Goal: Obtain resource: Download file/media

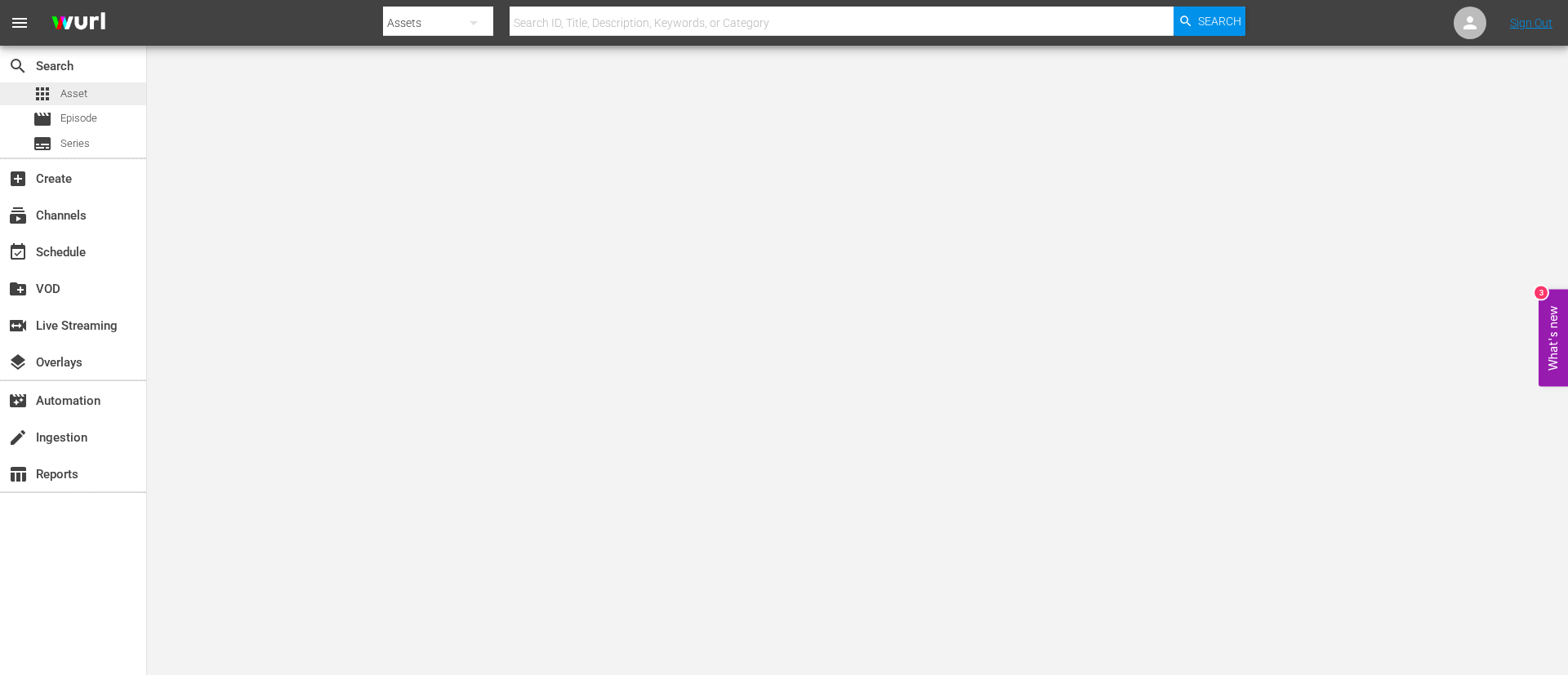
click at [108, 91] on div "apps Asset" at bounding box center [73, 94] width 147 height 23
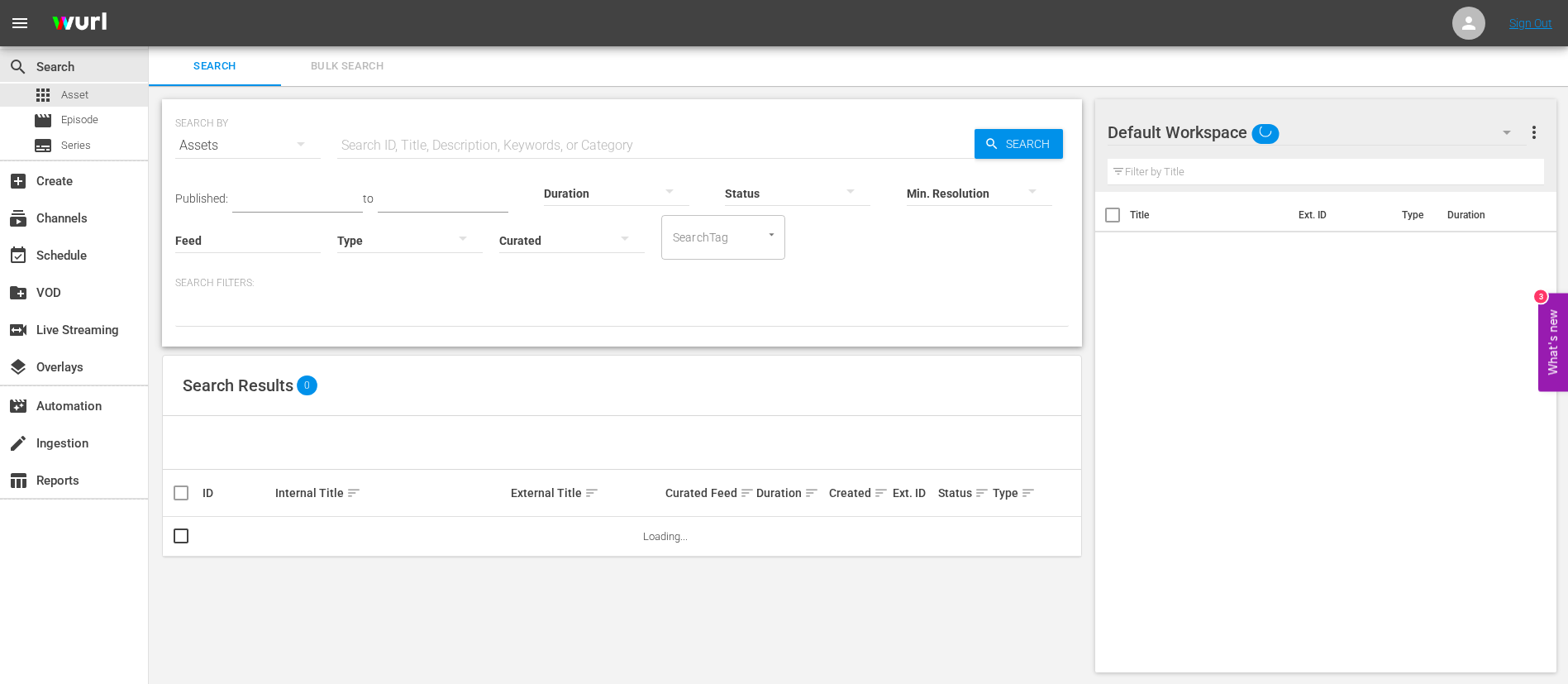
click at [340, 65] on span "Bulk Search" at bounding box center [347, 66] width 112 height 19
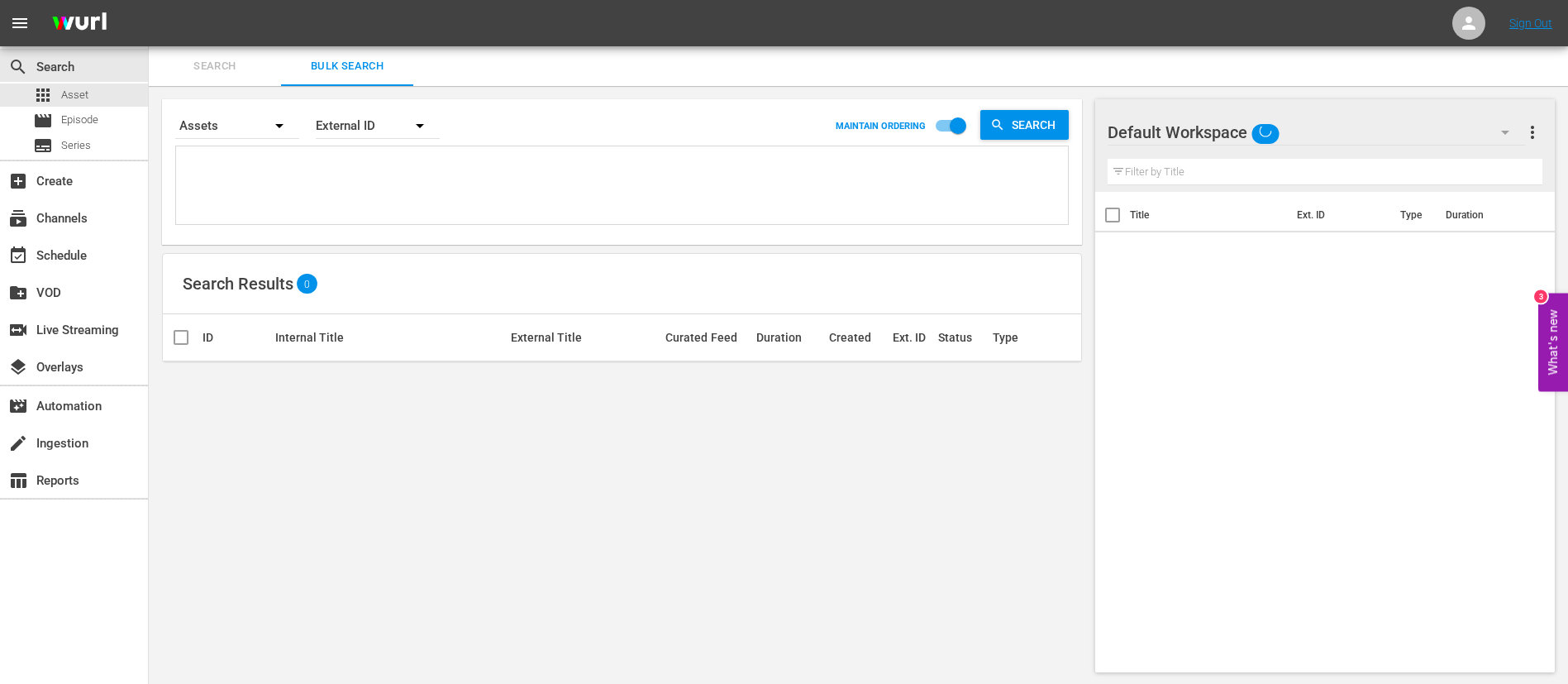
click at [346, 178] on textarea at bounding box center [624, 188] width 888 height 76
paste textarea "142646_ITA 142677_ITA 142658_ITA 142642_ITA 142653_ITA 142670_ITA 142671_ITA 14…"
type textarea "142646_ITA 142677_ITA 142658_ITA 142642_ITA 142653_ITA 142670_ITA 142671_ITA 14…"
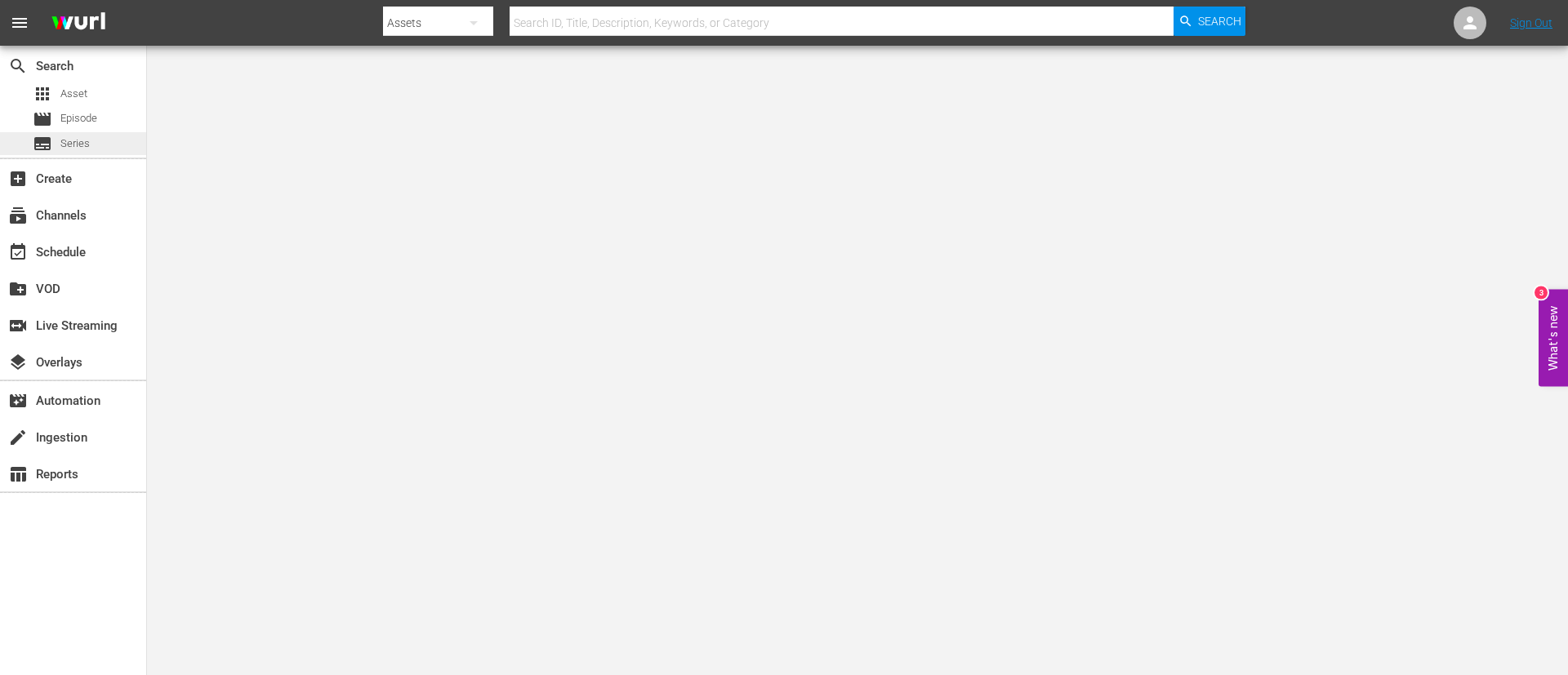
click at [42, 134] on span "subtitles" at bounding box center [43, 144] width 19 height 19
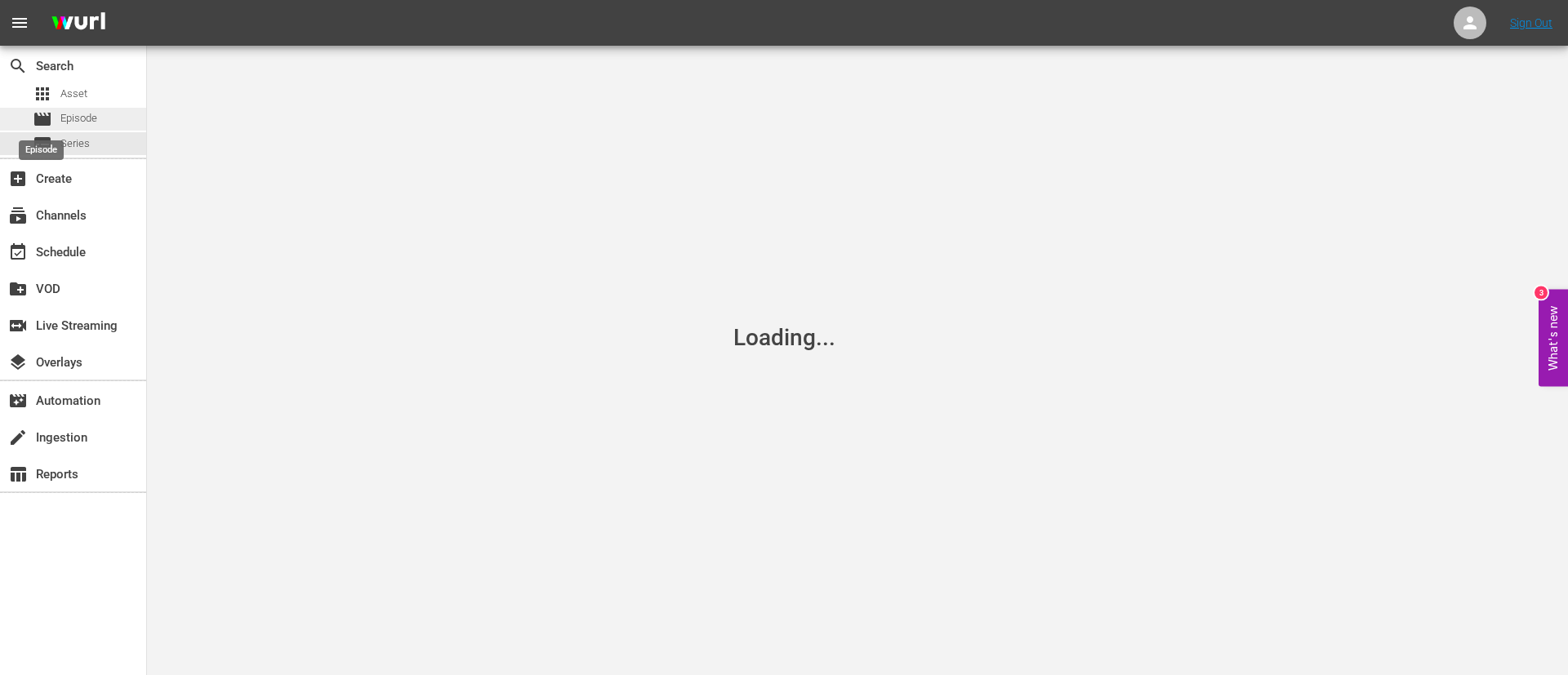
click at [72, 116] on span "Episode" at bounding box center [79, 118] width 37 height 16
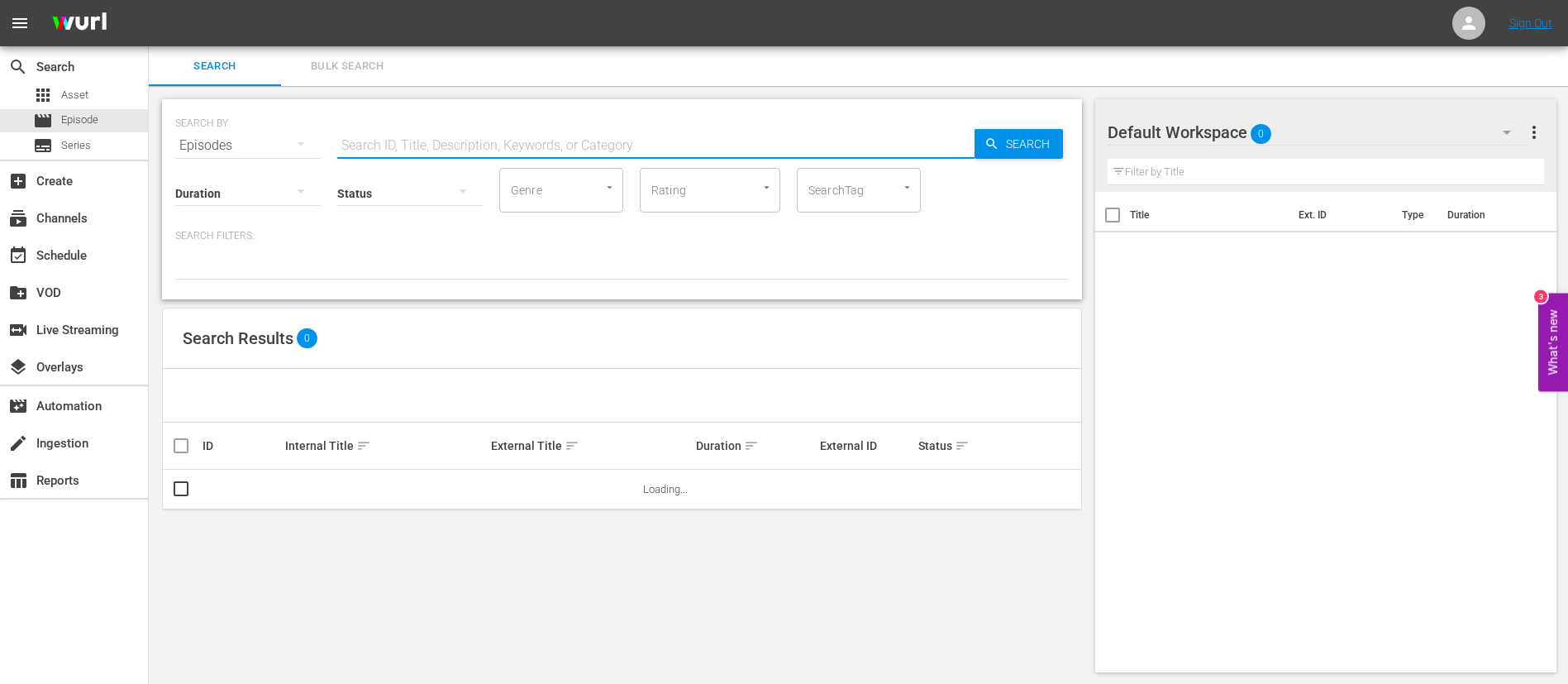
click at [429, 133] on input "text" at bounding box center [655, 145] width 638 height 39
paste input "135144"
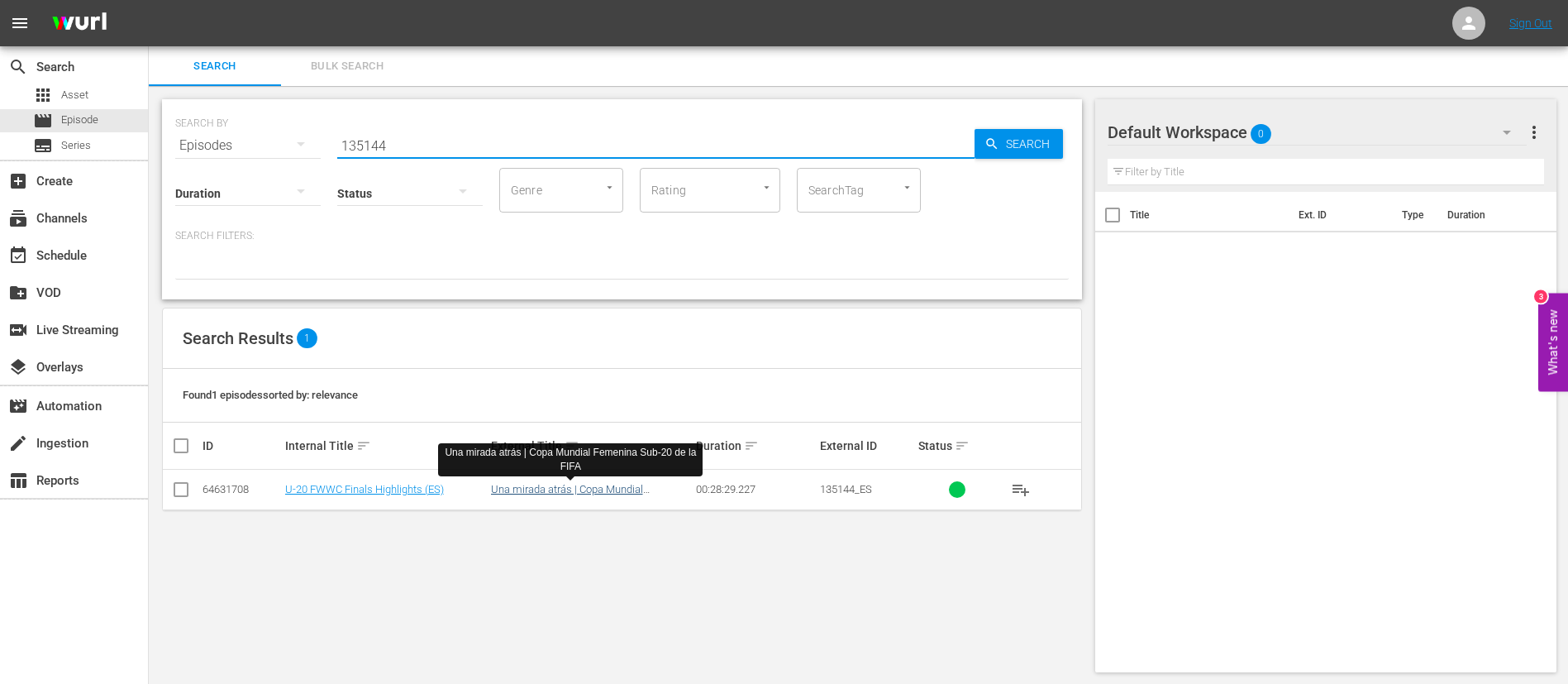
type input "135144"
click at [535, 491] on link "Una mirada atrás | Copa Mundial Femenina Sub-20 de la FIFA" at bounding box center [567, 494] width 152 height 25
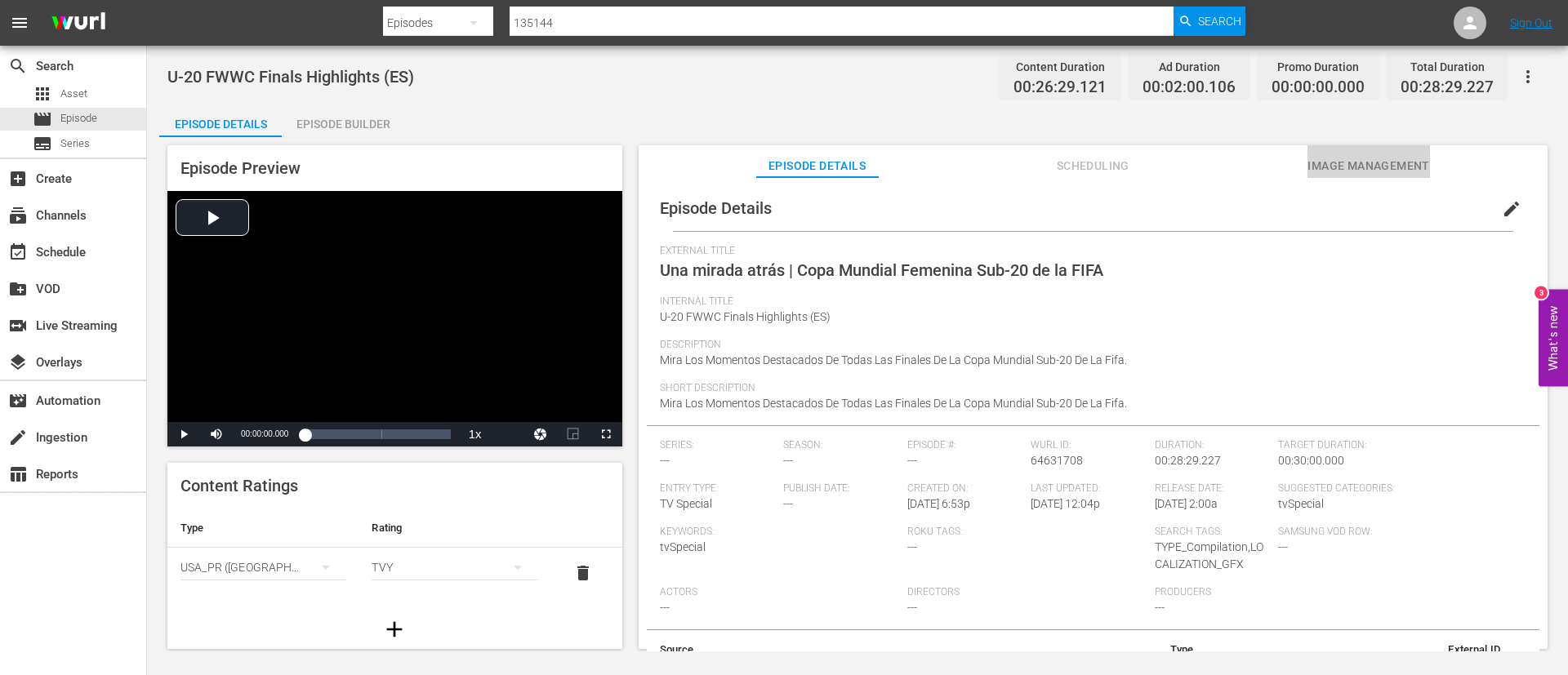
click at [1403, 154] on button "Image Management" at bounding box center [1368, 162] width 122 height 33
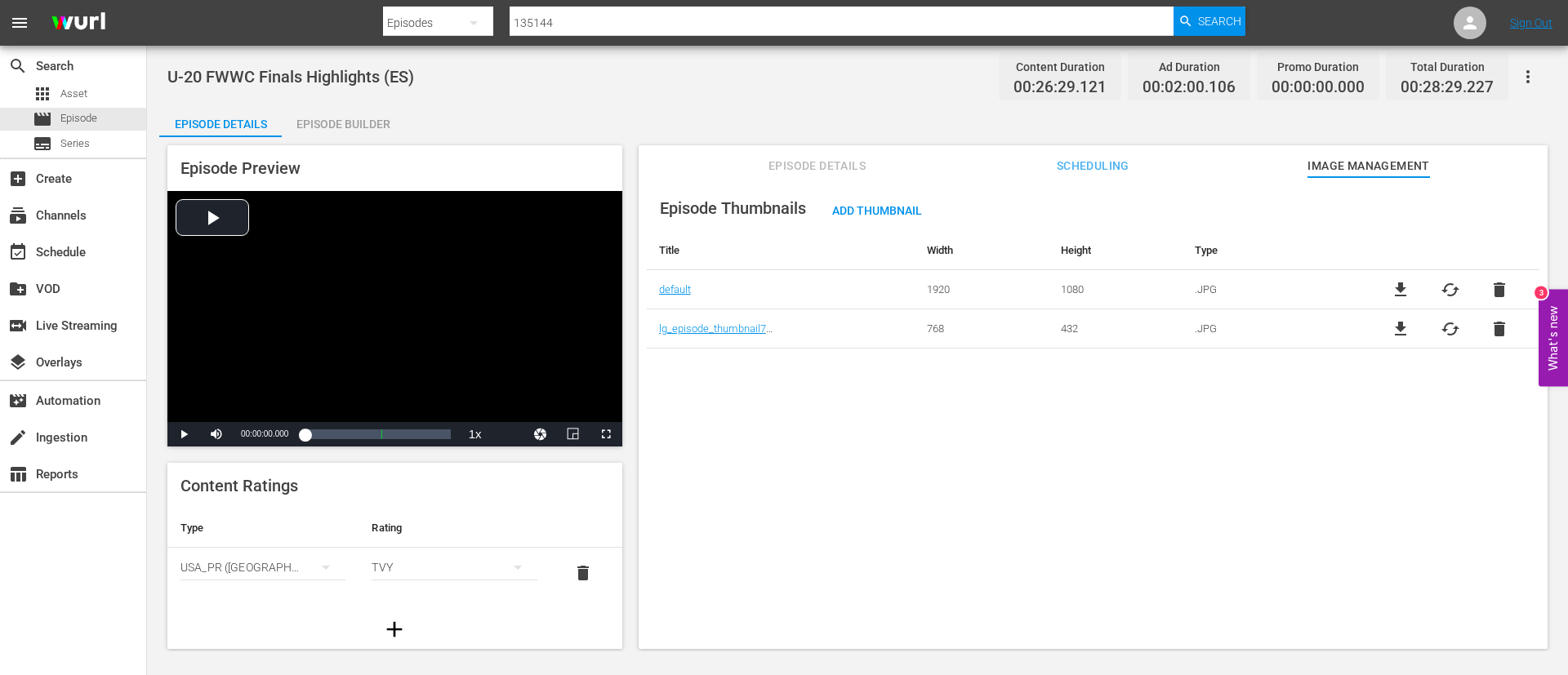
click at [1396, 285] on span "file_download" at bounding box center [1400, 290] width 19 height 19
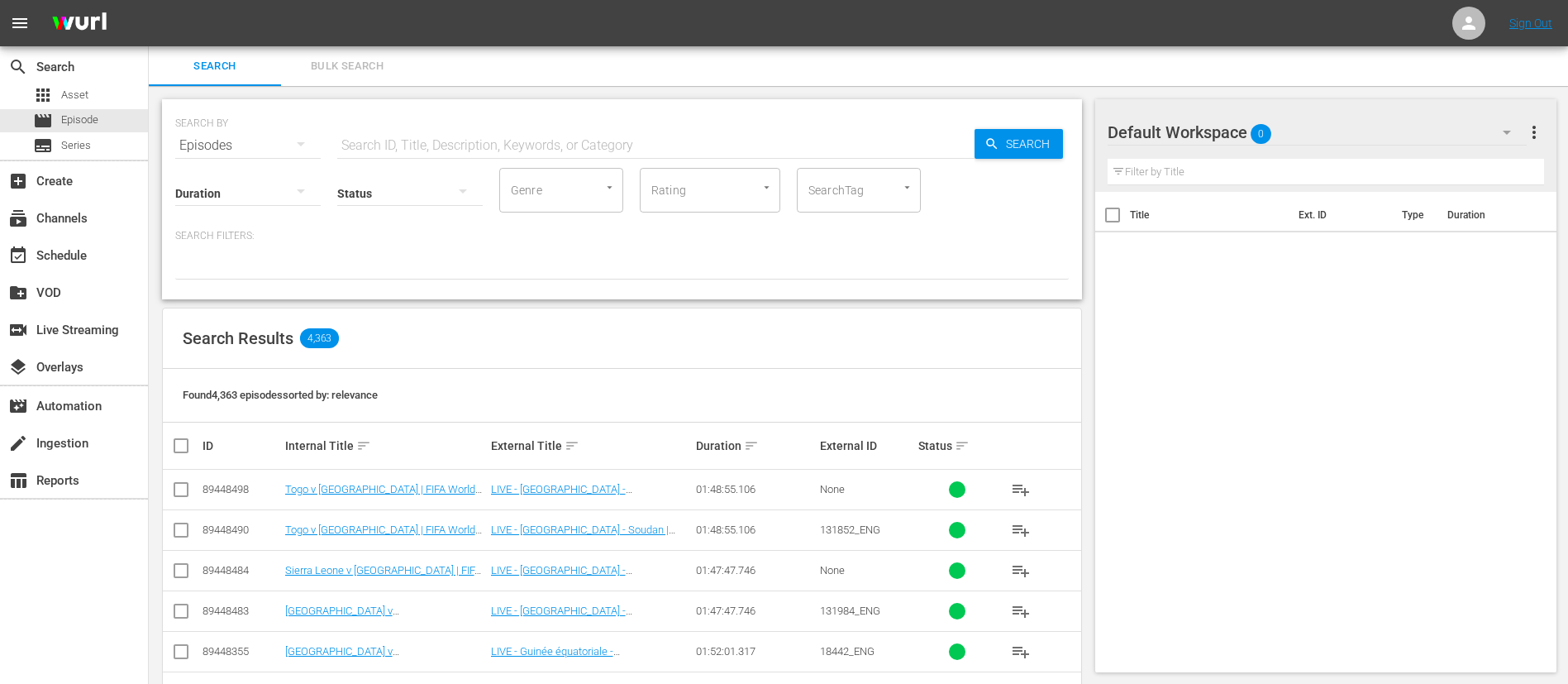
click at [569, 156] on input "text" at bounding box center [655, 145] width 638 height 39
paste input "135144"
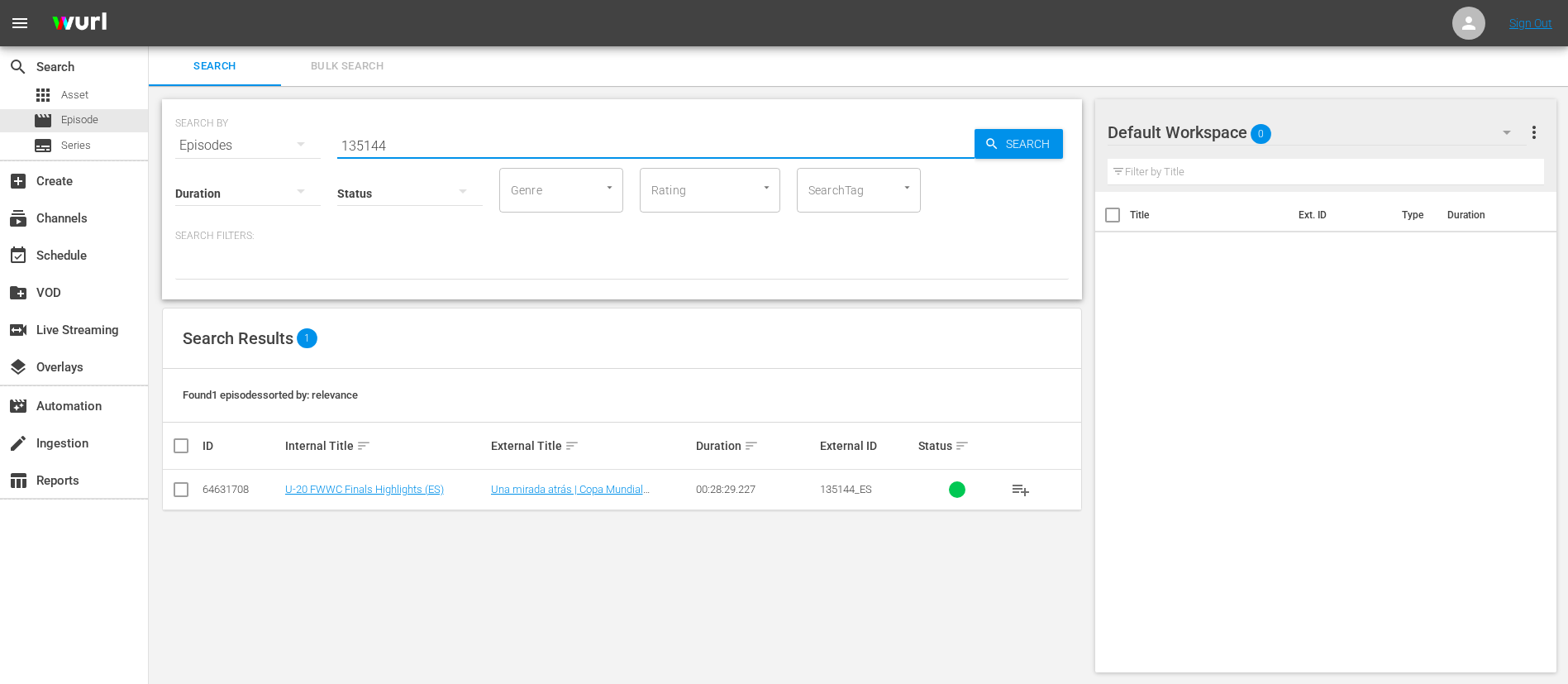
click at [856, 587] on div "SEARCH BY Search By Episodes Search ID, Title, Description, Keywords, or Catego…" at bounding box center [622, 386] width 947 height 599
click at [532, 151] on input "135144" at bounding box center [655, 145] width 638 height 39
paste input "7"
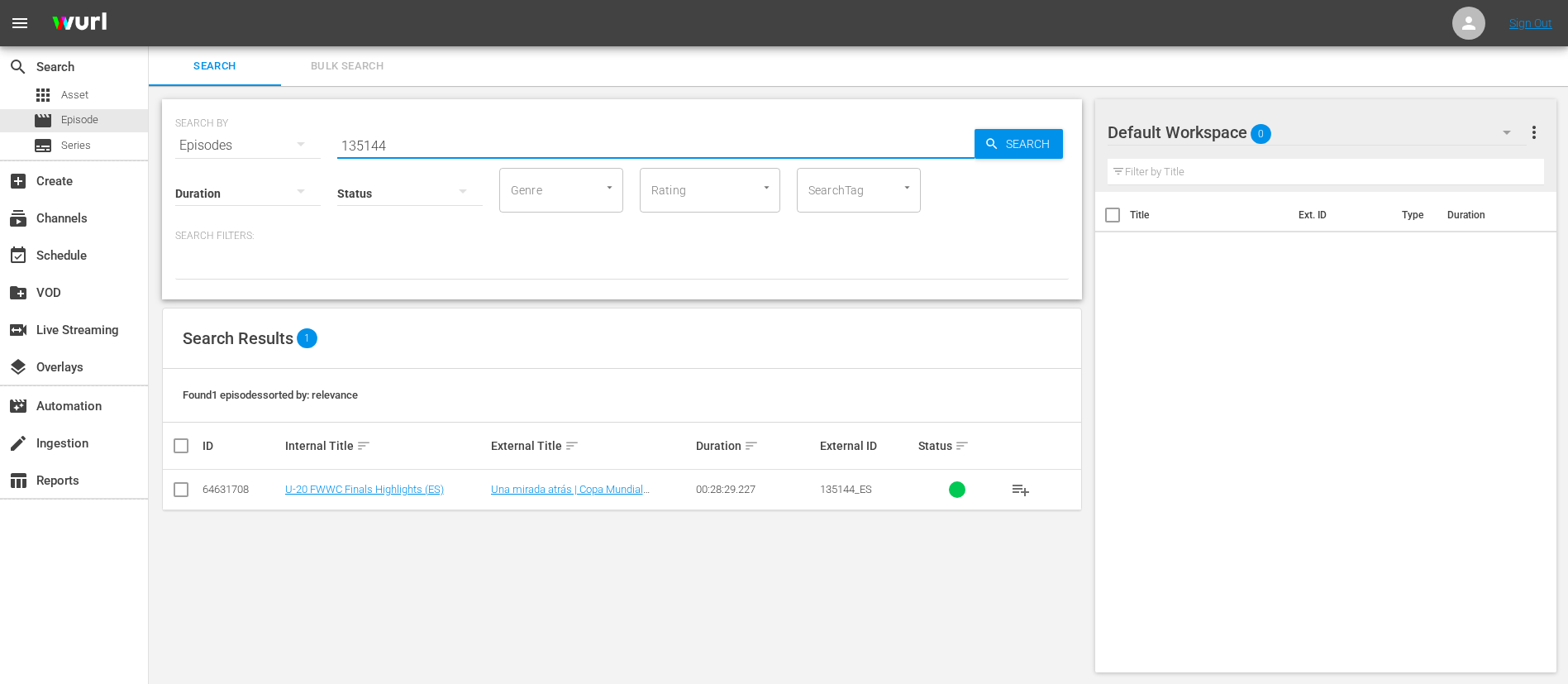
type input "135147"
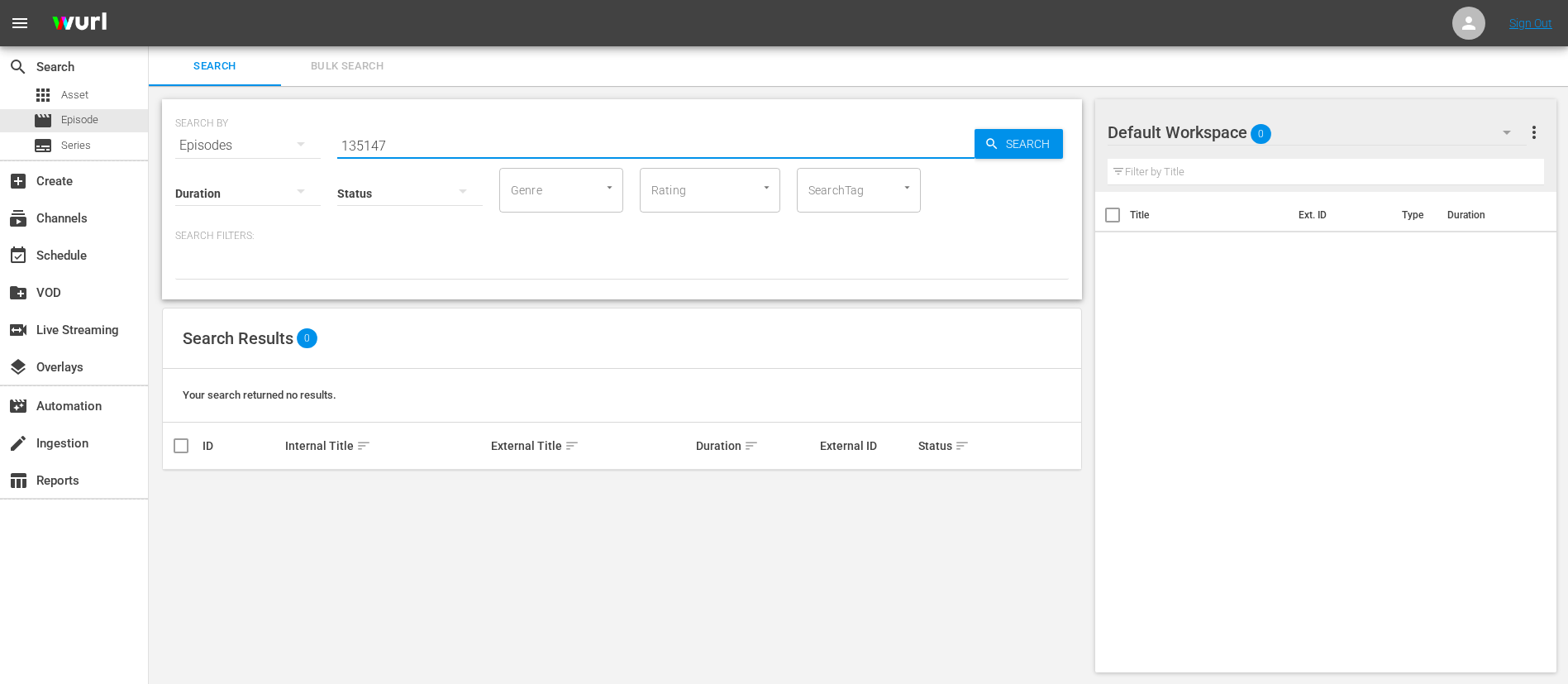
click at [627, 146] on input "135147" at bounding box center [655, 145] width 638 height 39
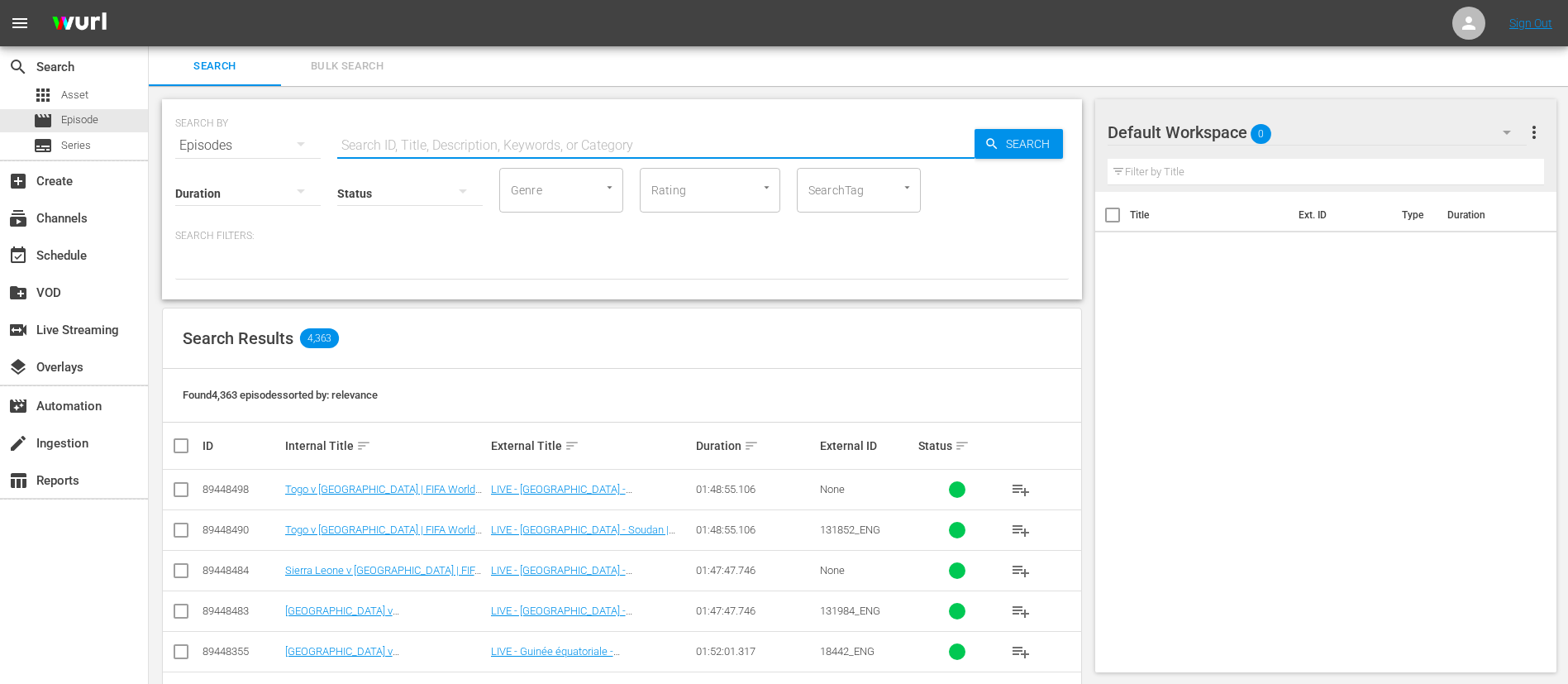
paste input "East Germany v West Germany | 1st Round | FIFA World Cup 1974 | Full Match Repl…"
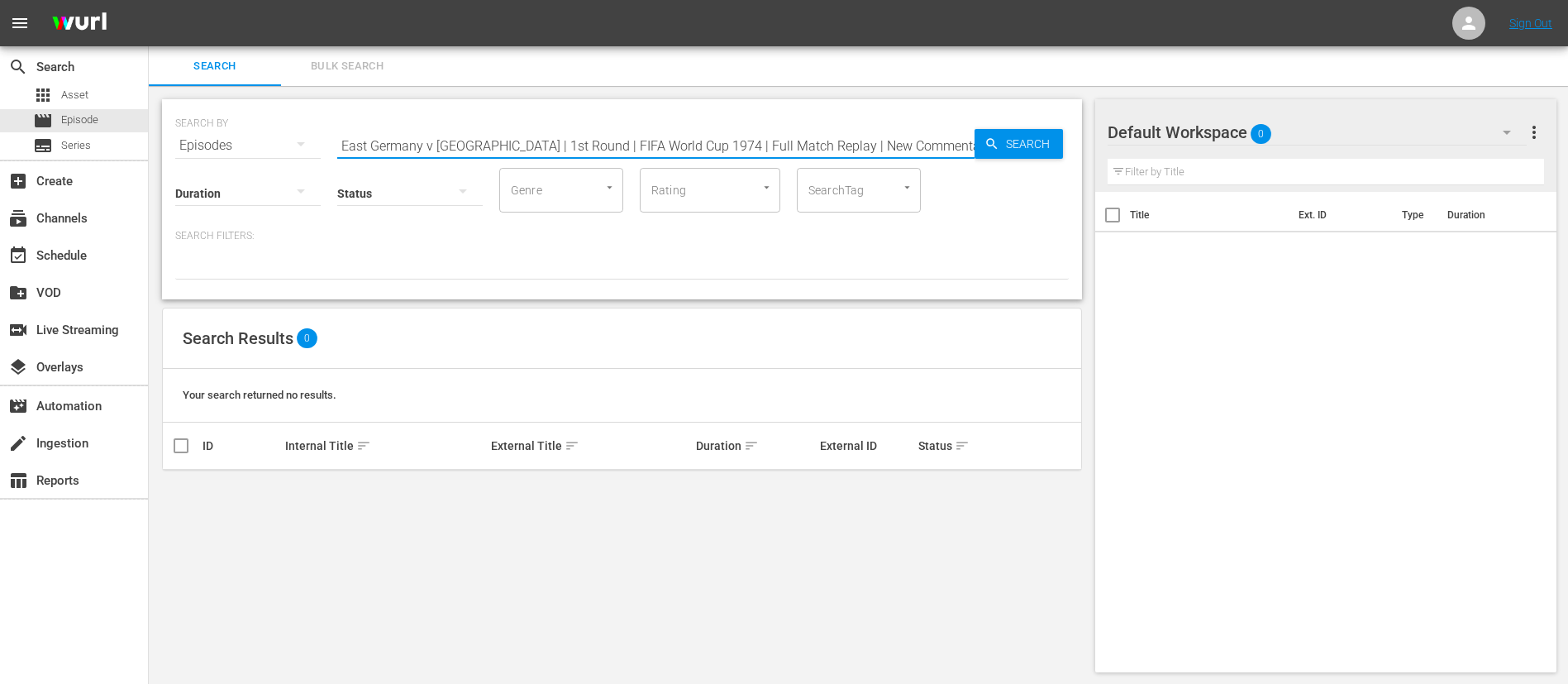
click at [901, 142] on input "East Germany v West Germany | 1st Round | FIFA World Cup 1974 | Full Match Repl…" at bounding box center [655, 145] width 638 height 39
paste input "134765"
type input "134765"
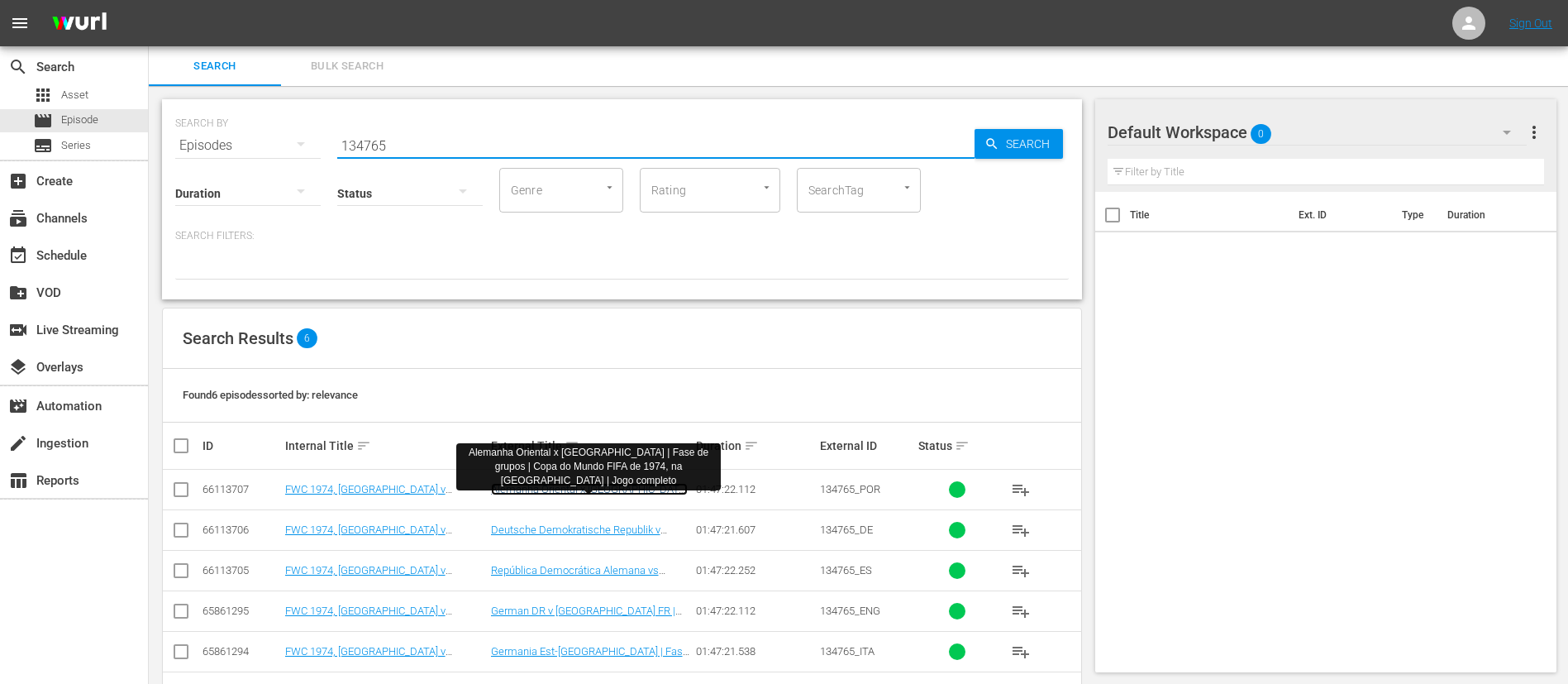
click at [577, 487] on link "Alemanha Oriental x Alemanha | Fase de grupos | Copa do Mundo FIFA de 1974, na …" at bounding box center [589, 507] width 196 height 49
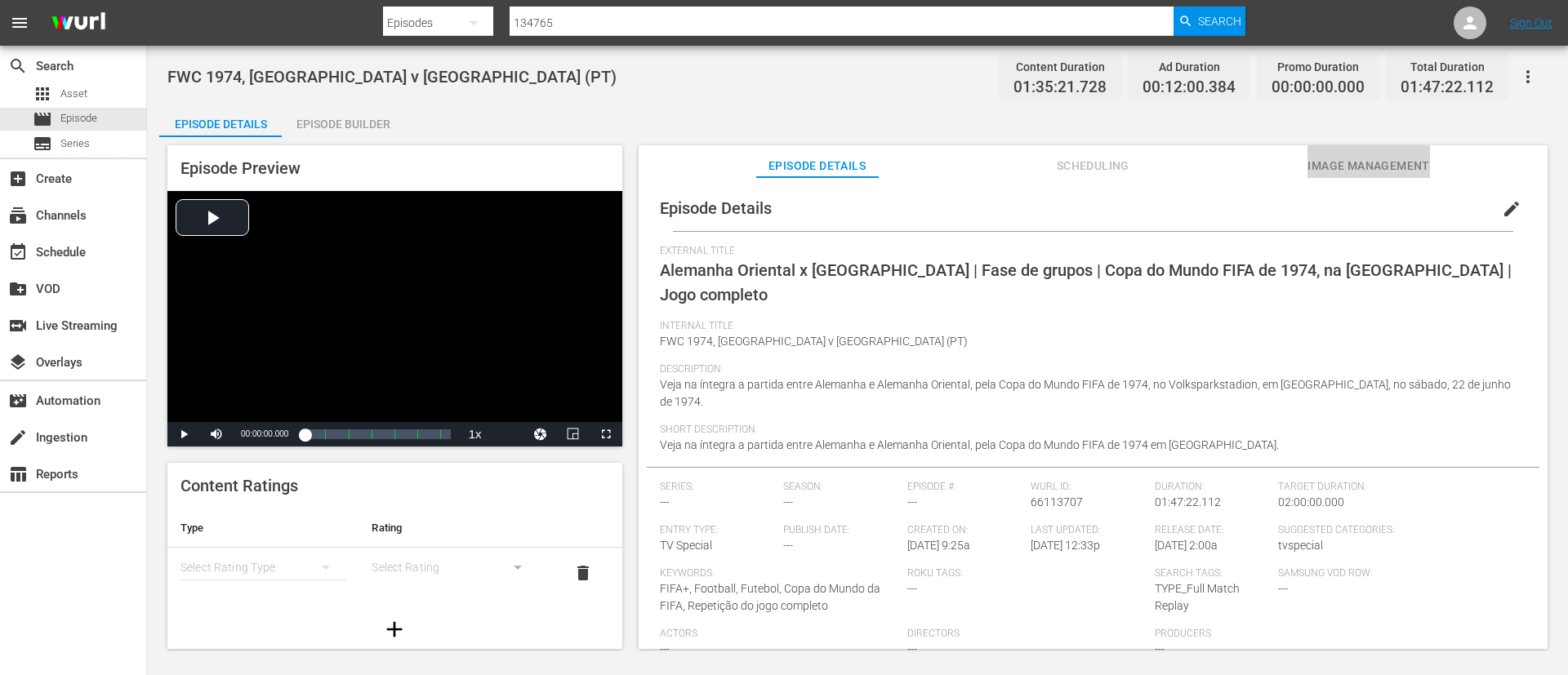
click at [1415, 157] on span "Image Management" at bounding box center [1368, 166] width 122 height 20
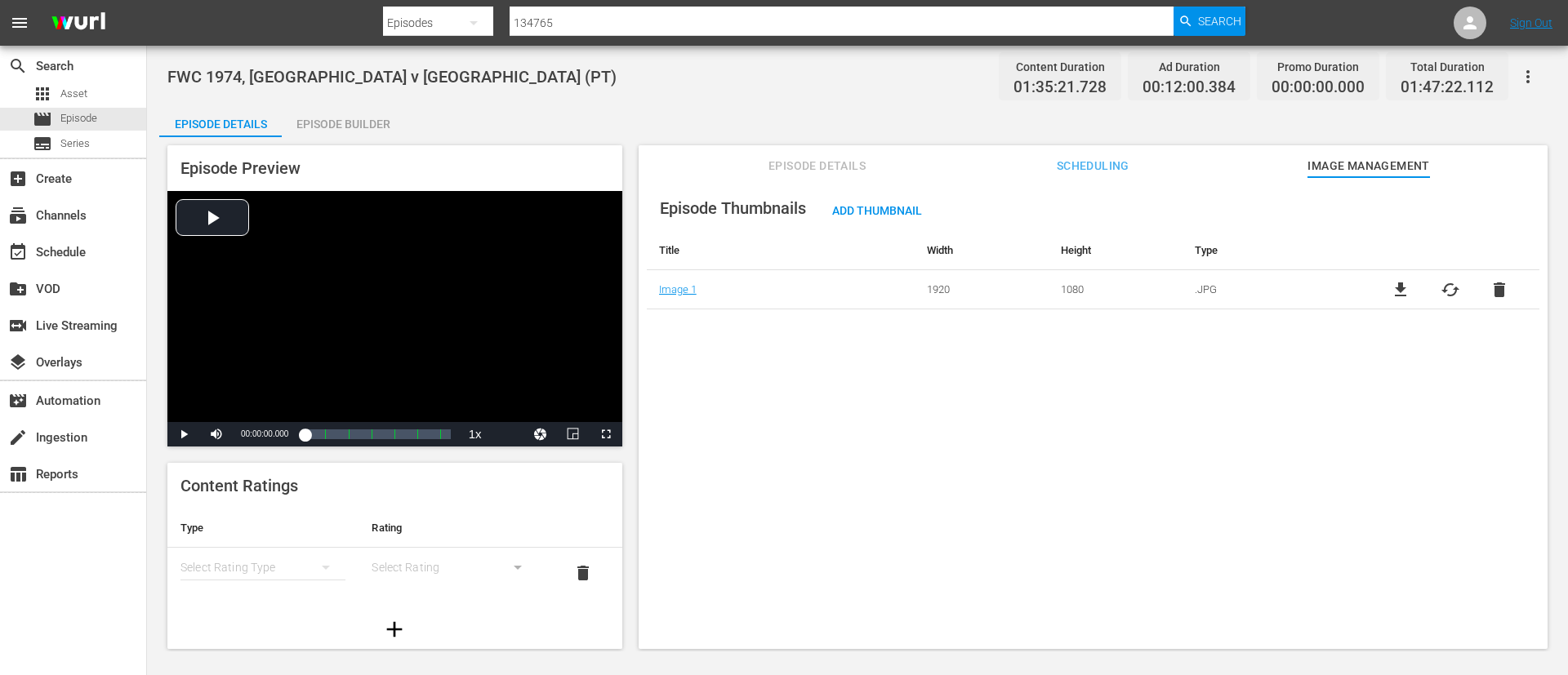
click at [1396, 286] on span "file_download" at bounding box center [1400, 290] width 19 height 19
click at [93, 122] on span "Episode" at bounding box center [79, 118] width 37 height 16
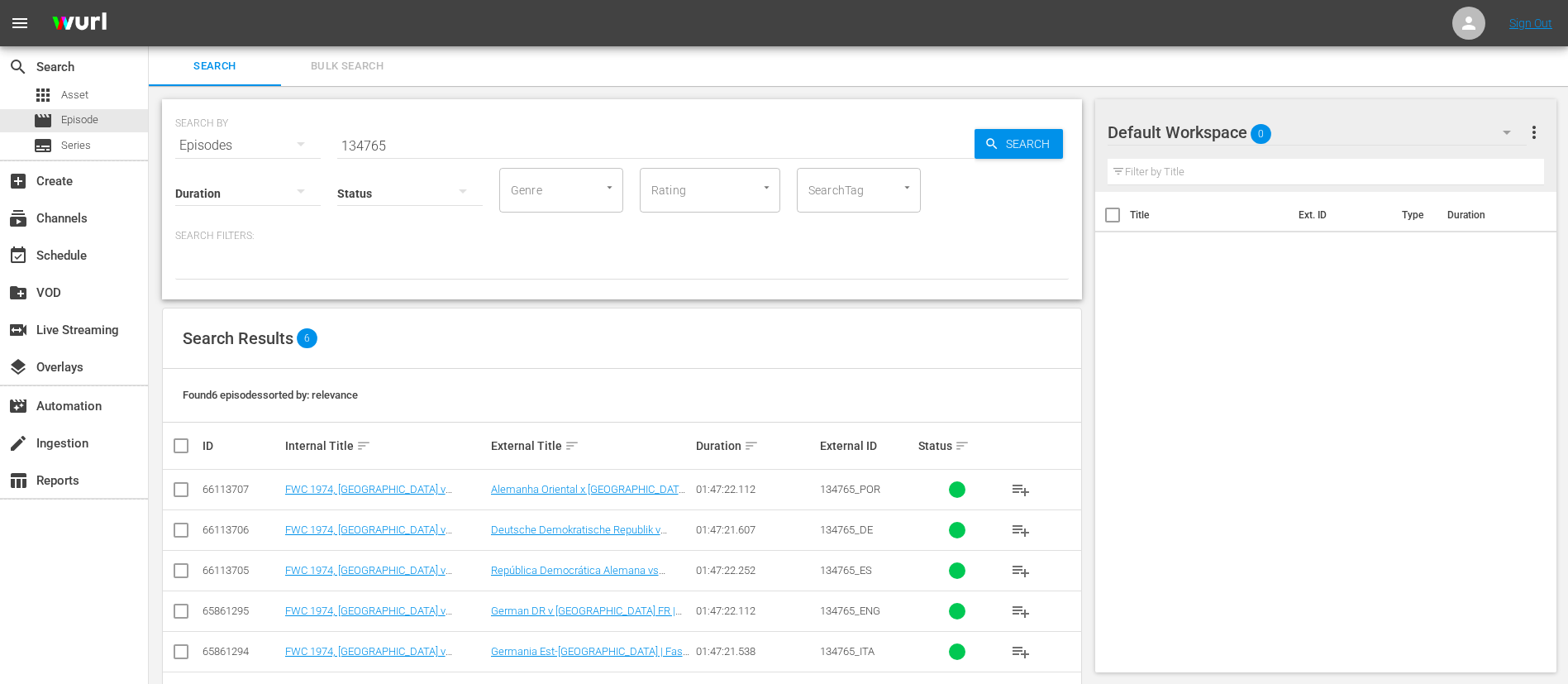
click at [448, 133] on input "134765" at bounding box center [655, 145] width 638 height 39
paste input "5143"
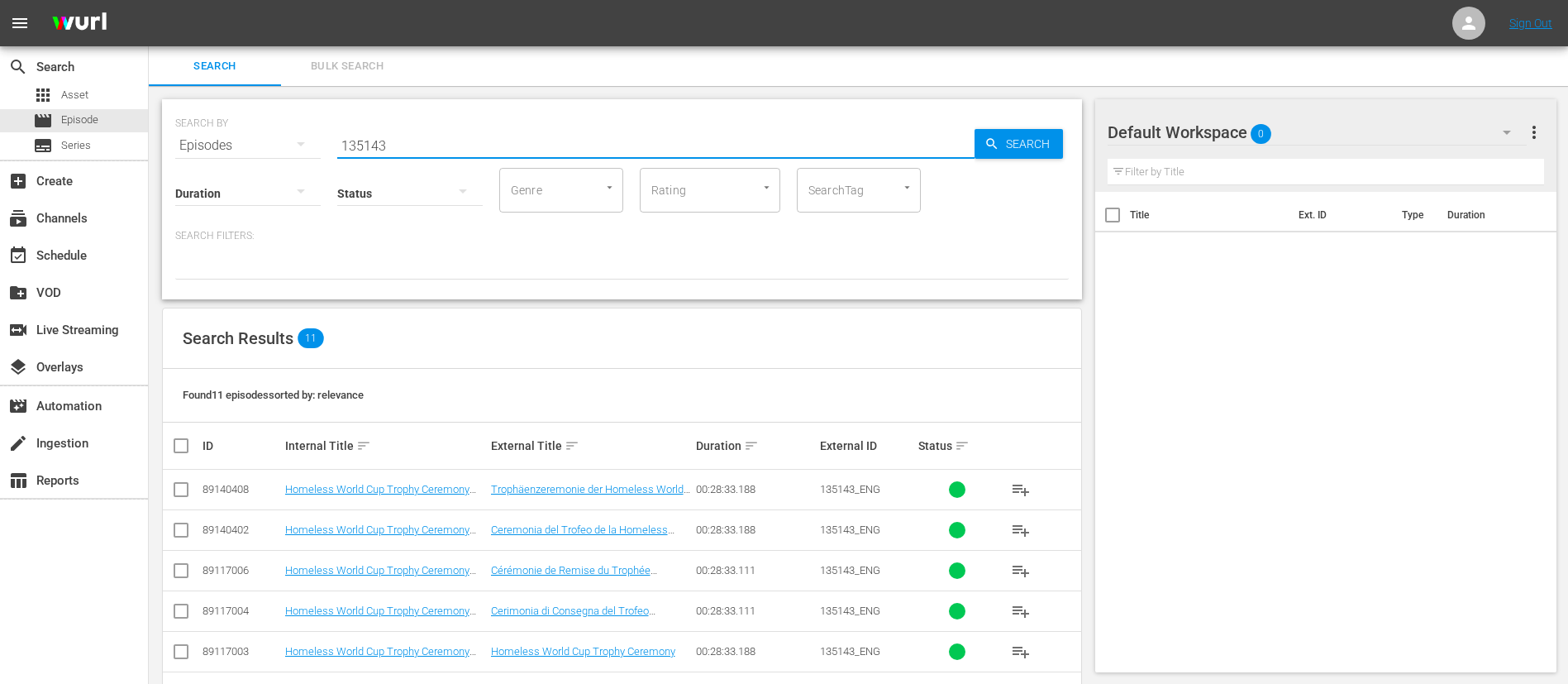
type input "135143"
click at [998, 308] on div "Search Results 11 Found 11 episodes sorted by: relevance ID Internal Title sort…" at bounding box center [622, 611] width 921 height 608
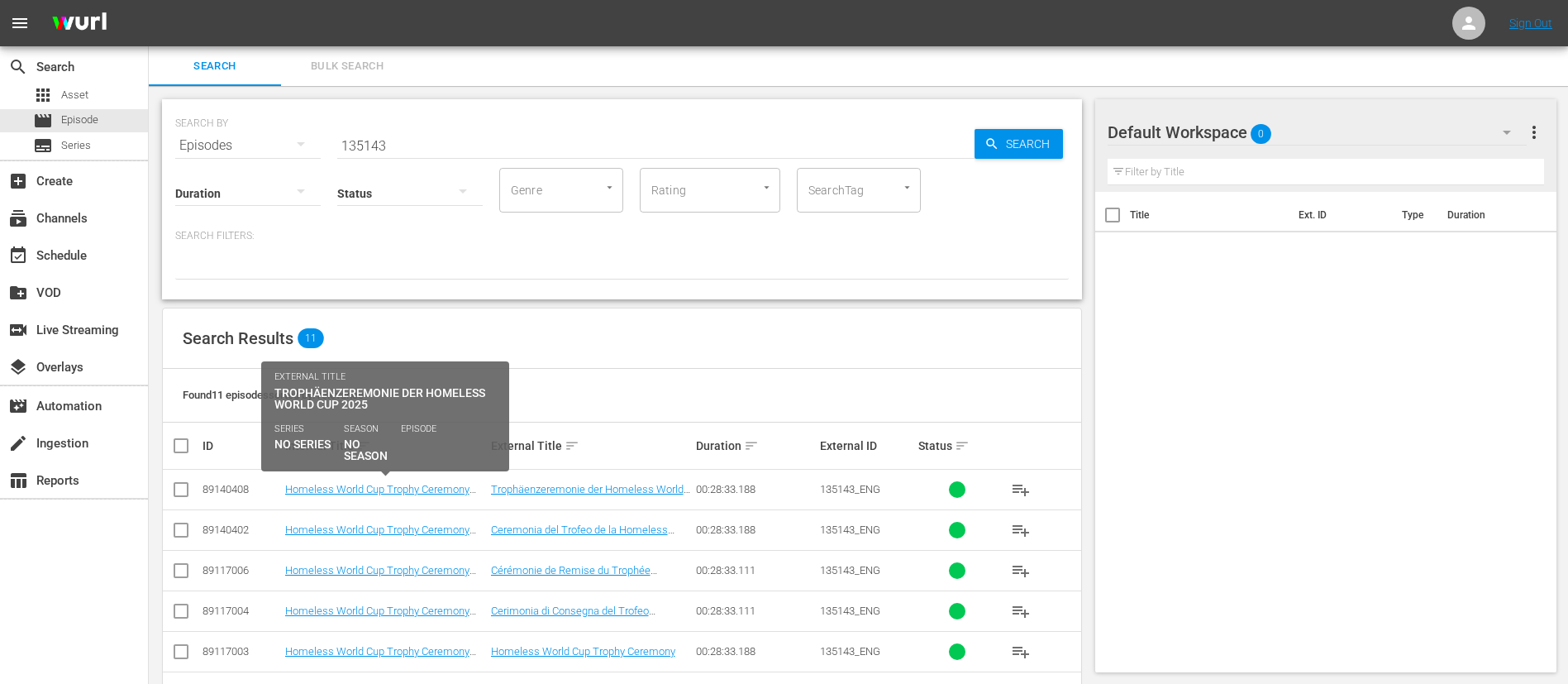
click at [331, 481] on td "Homeless World Cup Trophy Ceremony (DE)" at bounding box center [386, 489] width 206 height 40
click at [332, 488] on link "Homeless World Cup Trophy Ceremony (DE)" at bounding box center [377, 494] width 185 height 25
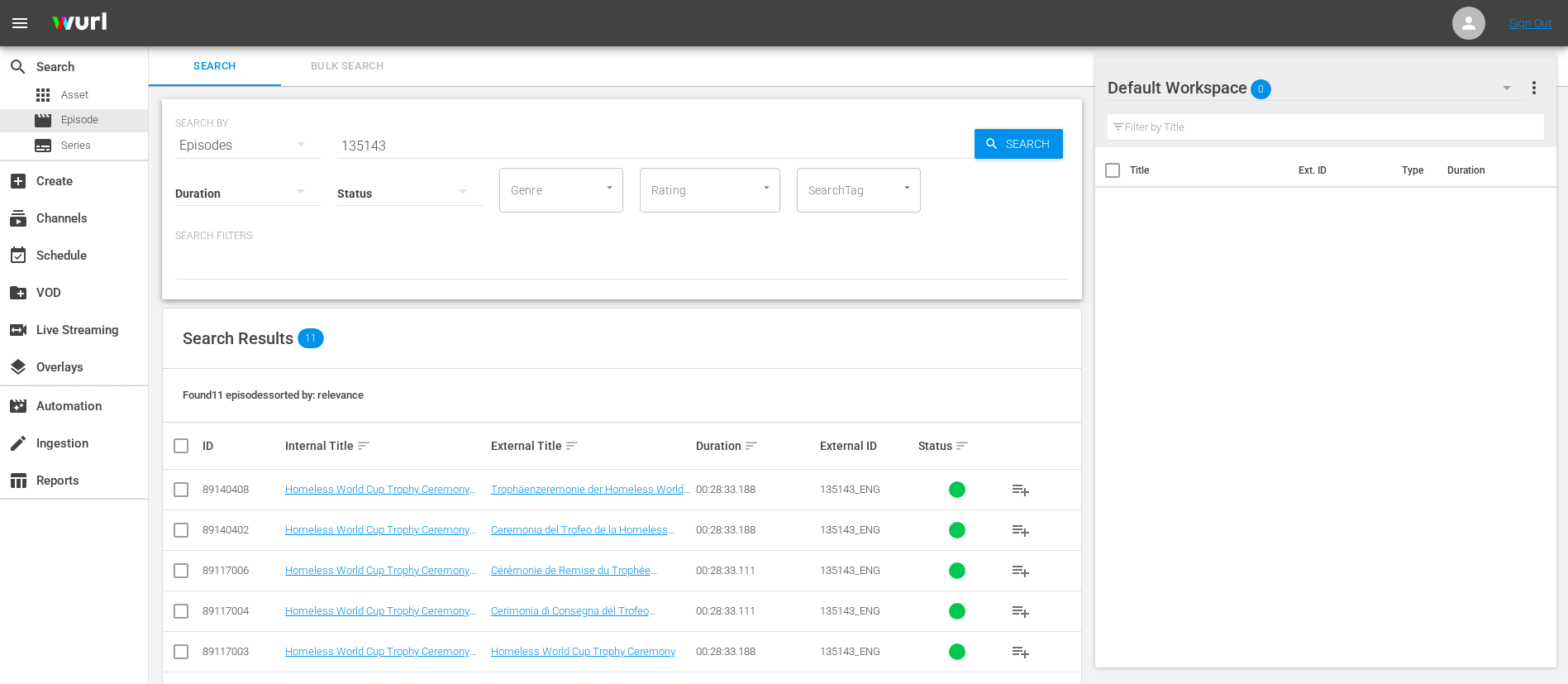
scroll to position [262, 0]
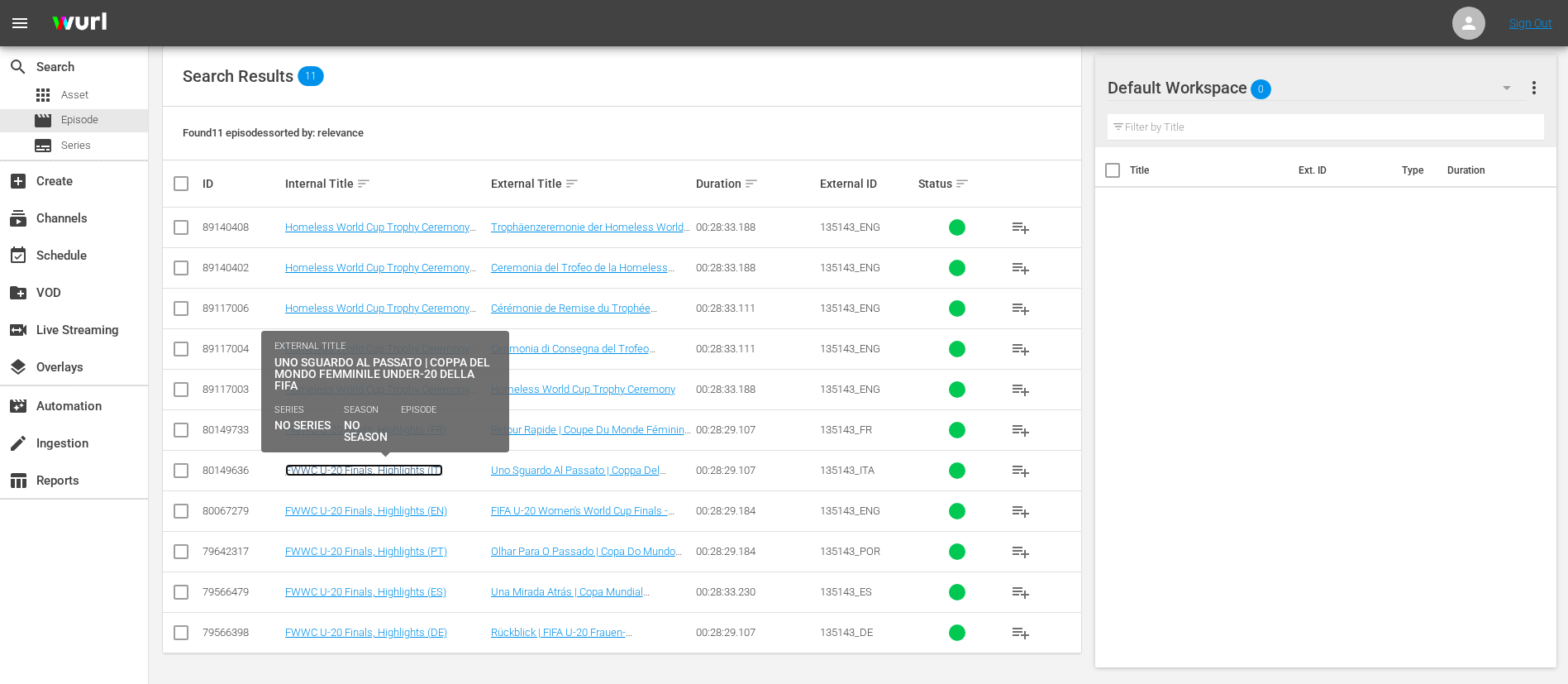
click at [383, 469] on link "FWWC U-20 Finals, Highlights (IT)" at bounding box center [364, 470] width 158 height 13
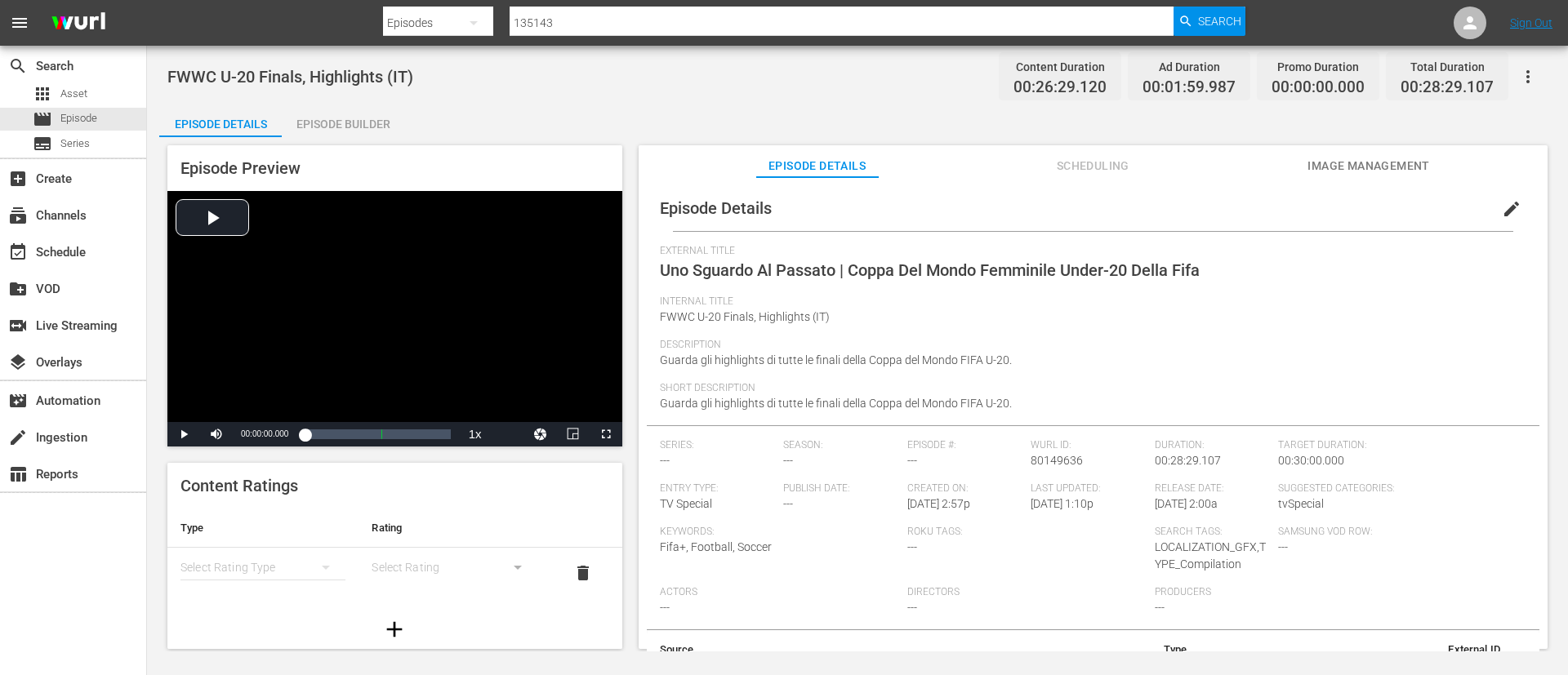
click at [763, 311] on span "FWWC U-20 Finals, Highlights (IT)" at bounding box center [744, 316] width 170 height 13
copy span "FWWC U-20 Finals, Highlights (IT)"
click at [1356, 168] on span "Image Management" at bounding box center [1368, 166] width 122 height 20
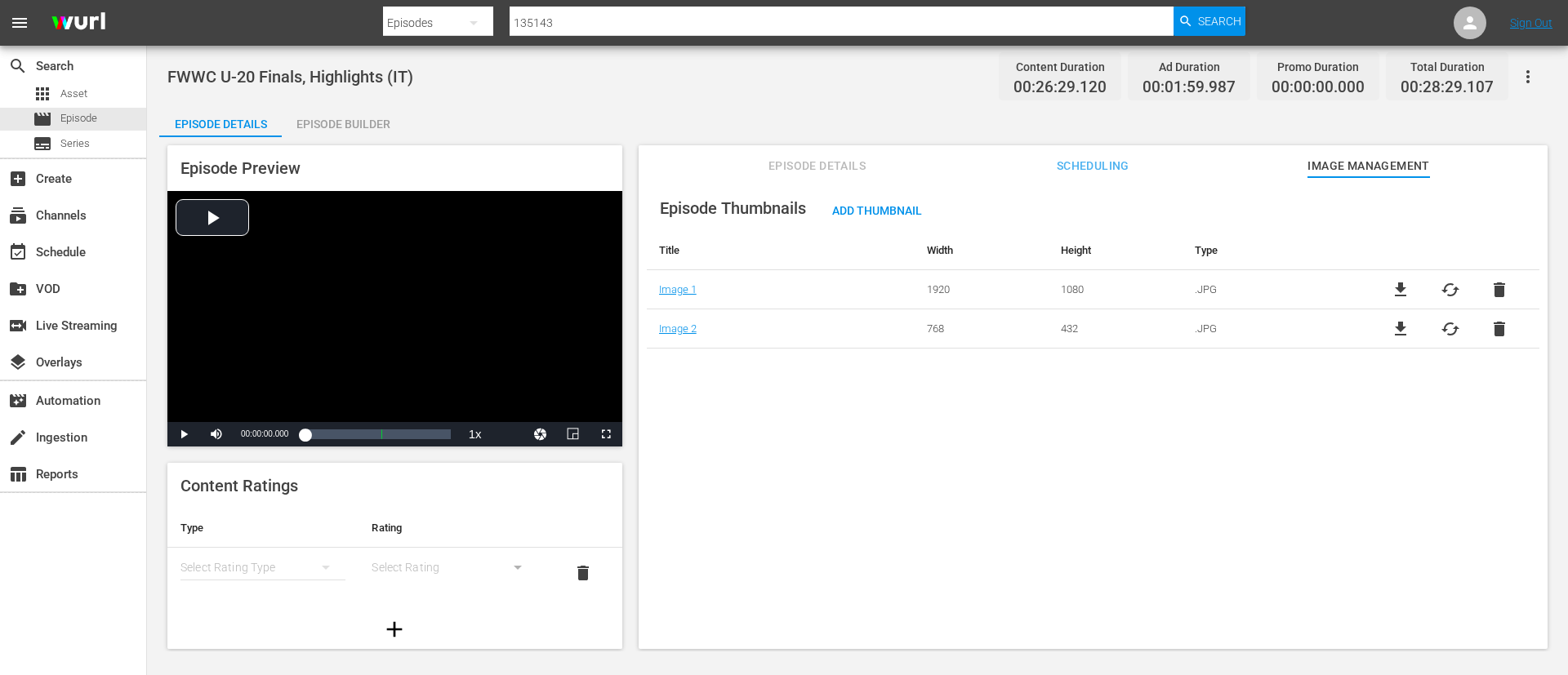
click at [1395, 281] on span "file_download" at bounding box center [1400, 290] width 19 height 19
click at [85, 111] on span "Episode" at bounding box center [79, 118] width 37 height 16
